Goal: Check status: Check status

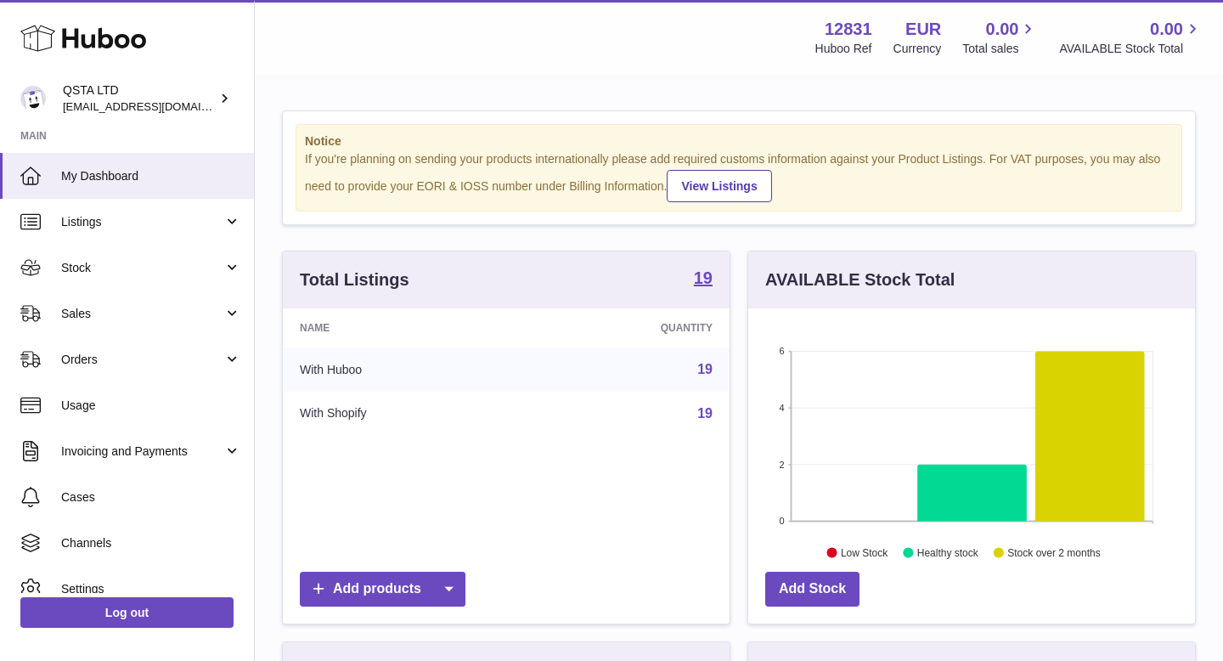
scroll to position [265, 447]
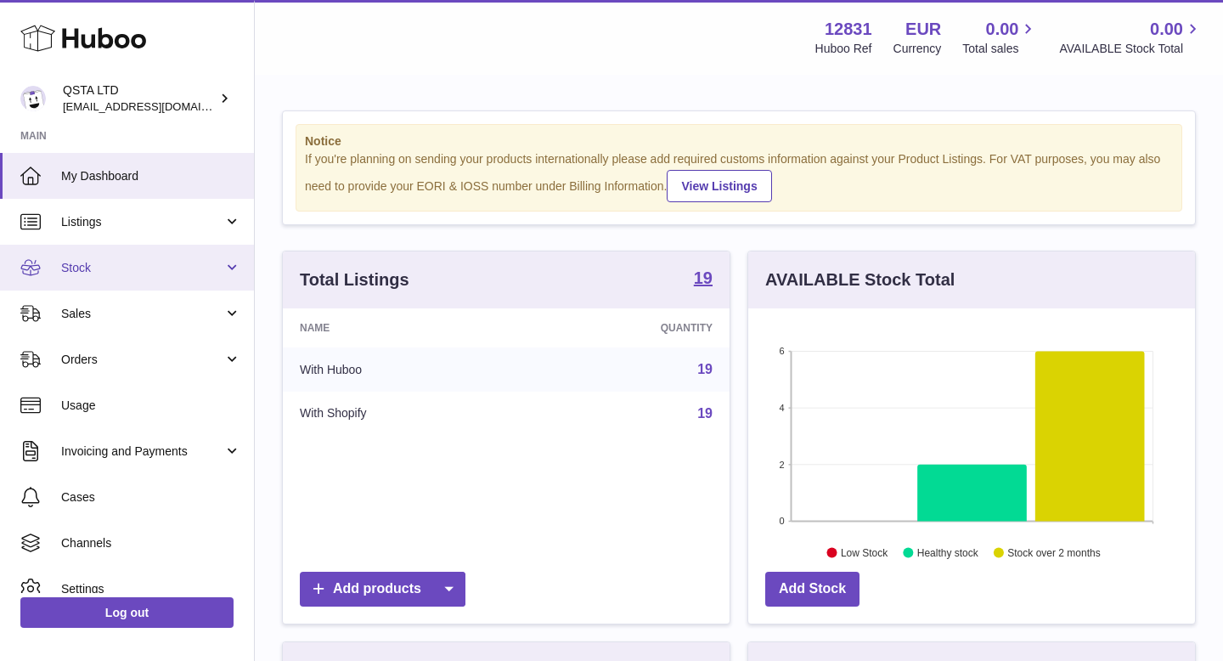
click at [137, 268] on span "Stock" at bounding box center [142, 268] width 162 height 16
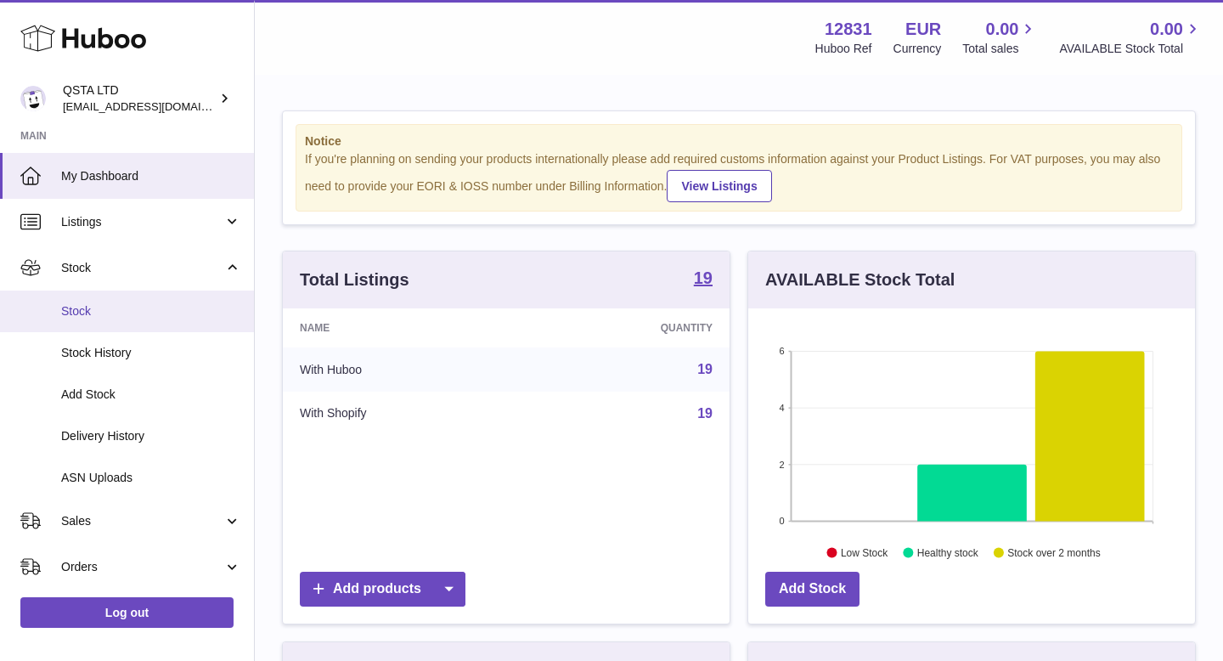
click at [129, 320] on link "Stock" at bounding box center [127, 312] width 254 height 42
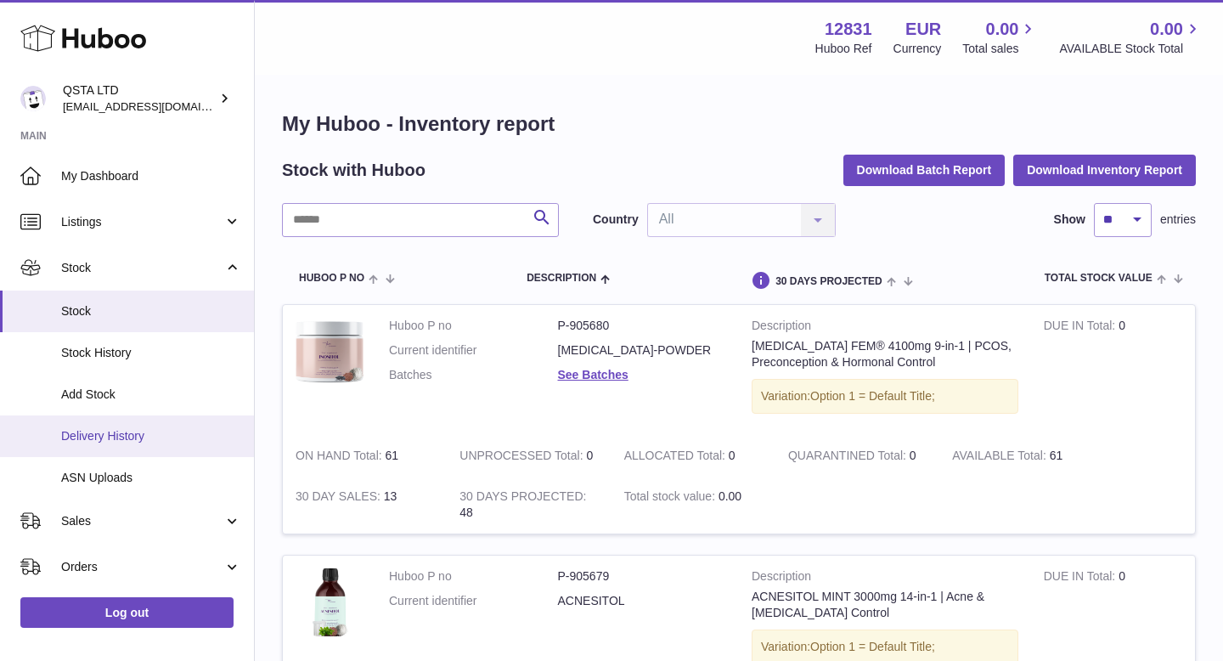
click at [113, 442] on span "Delivery History" at bounding box center [151, 436] width 180 height 16
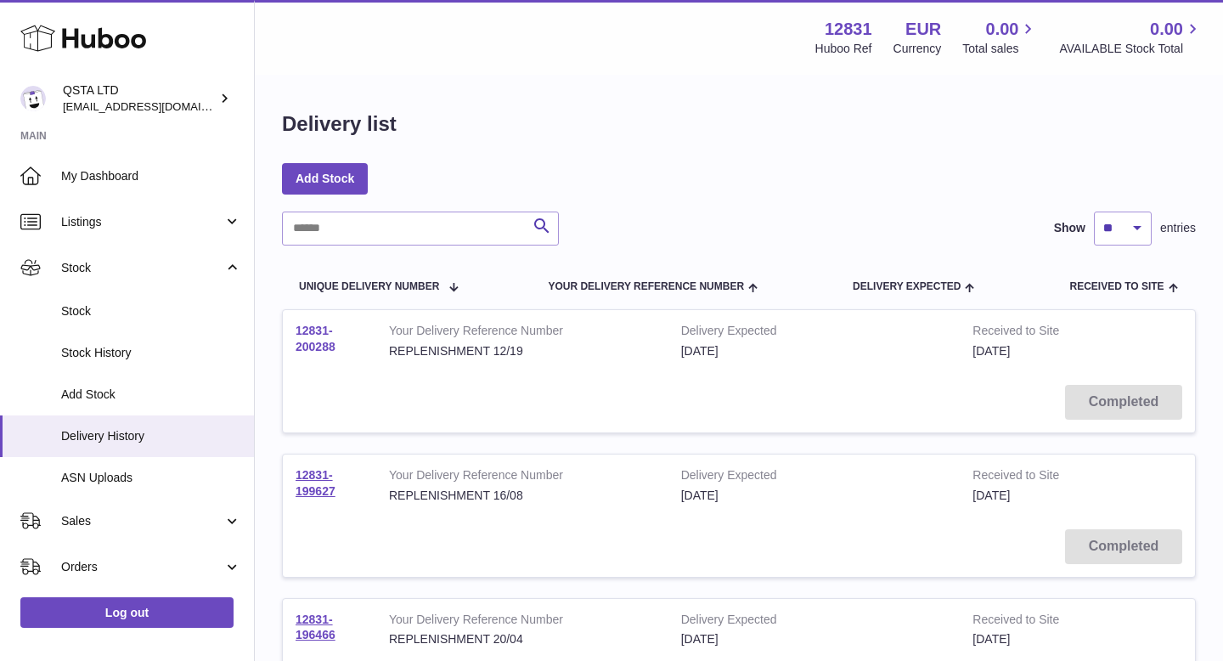
click at [306, 342] on link "12831-200288" at bounding box center [316, 339] width 40 height 30
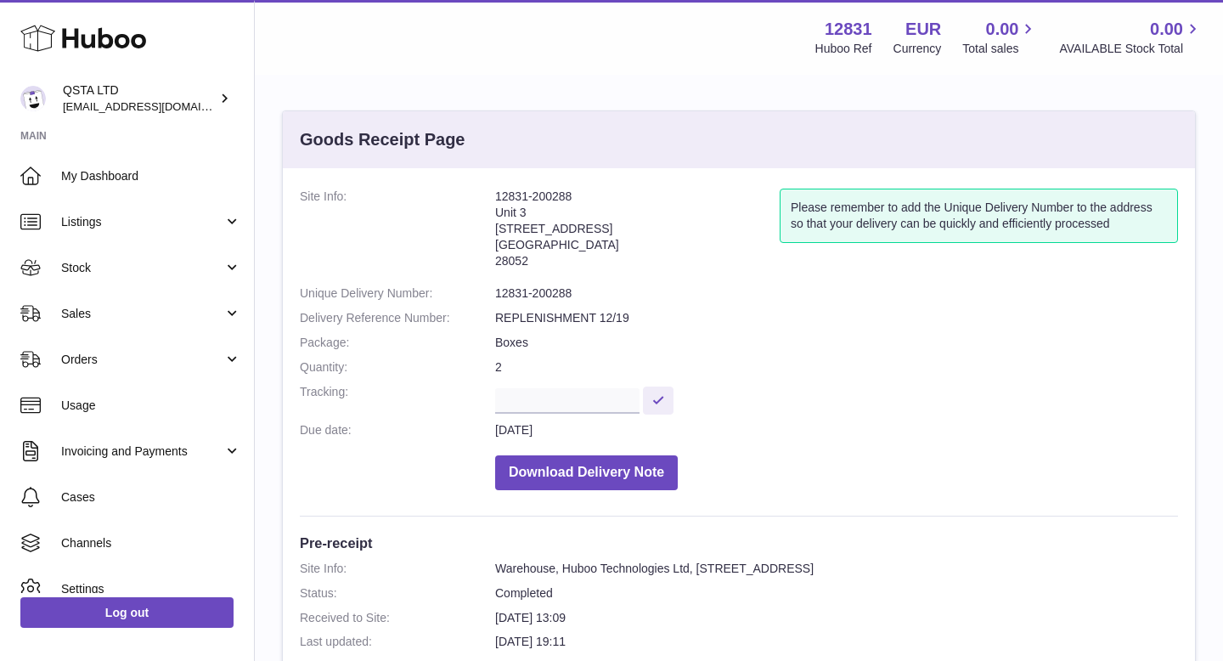
drag, startPoint x: 577, startPoint y: 196, endPoint x: 493, endPoint y: 196, distance: 84.1
click at [493, 196] on dl "Site Info: 12831-200288 Unit 3 Calle de Cerceda 20 Madrid 28052 Please remember…" at bounding box center [739, 344] width 878 height 310
copy dl "12831-200288"
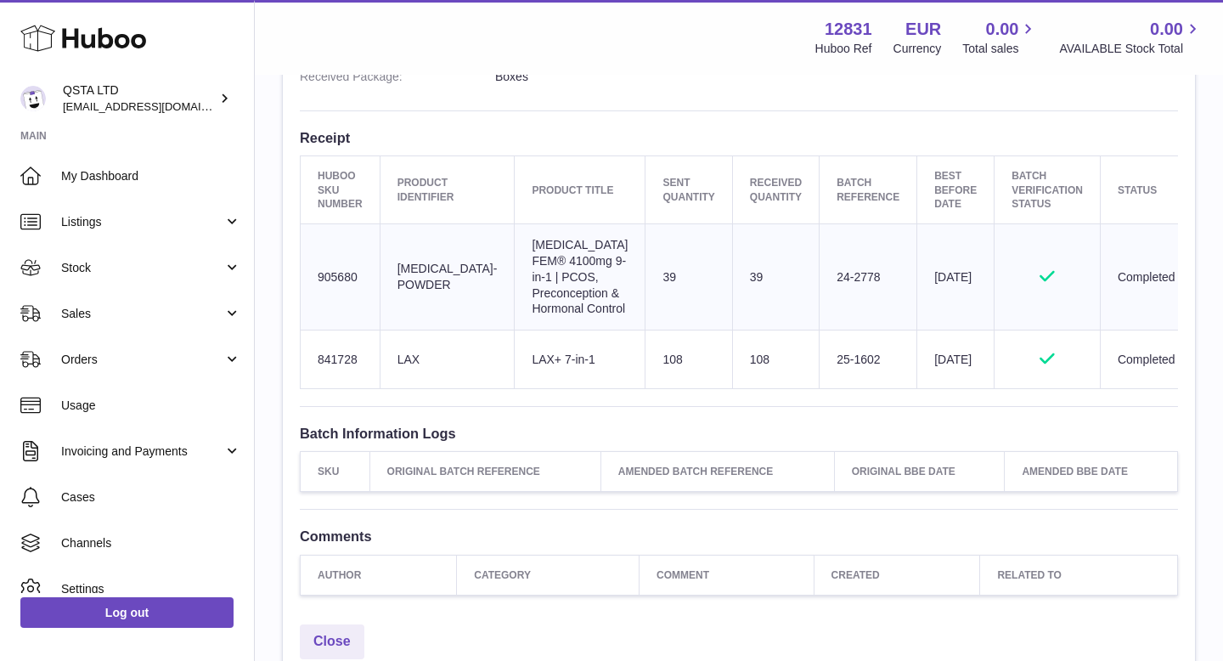
scroll to position [591, 0]
